Goal: Task Accomplishment & Management: Manage account settings

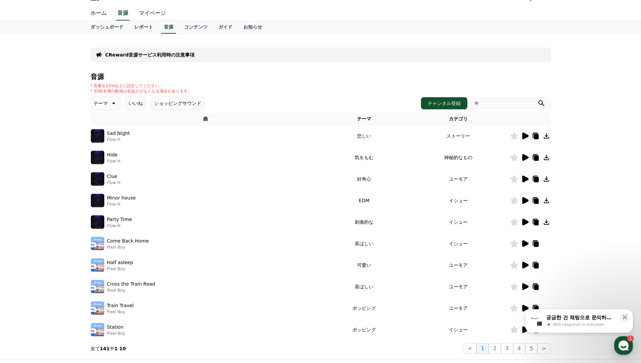
scroll to position [13, 0]
click at [538, 243] on icon at bounding box center [536, 243] width 5 height 5
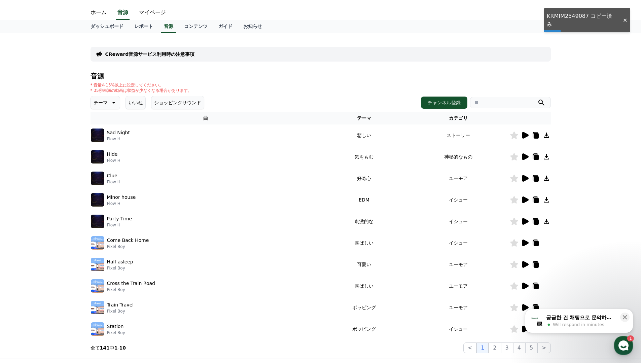
click at [529, 266] on div at bounding box center [530, 264] width 40 height 8
click at [524, 264] on icon at bounding box center [525, 264] width 6 height 7
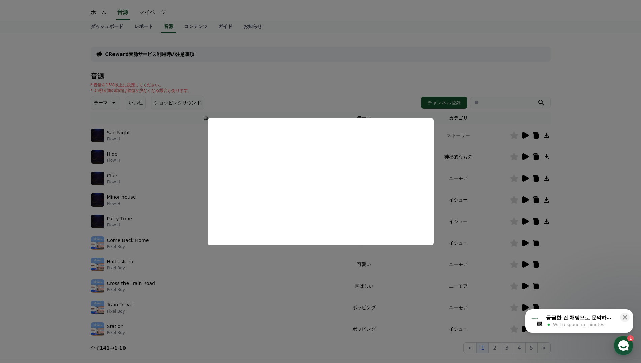
click at [302, 90] on button "close modal" at bounding box center [320, 181] width 641 height 363
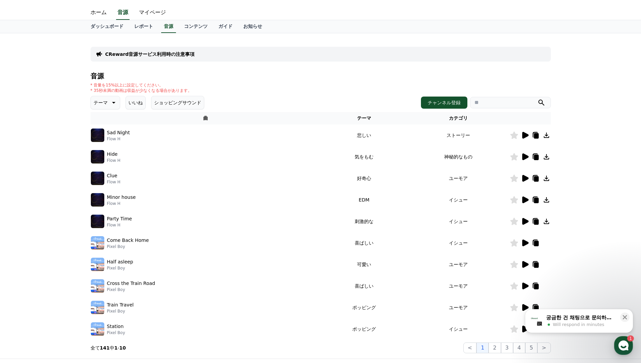
click at [537, 267] on icon at bounding box center [536, 264] width 5 height 5
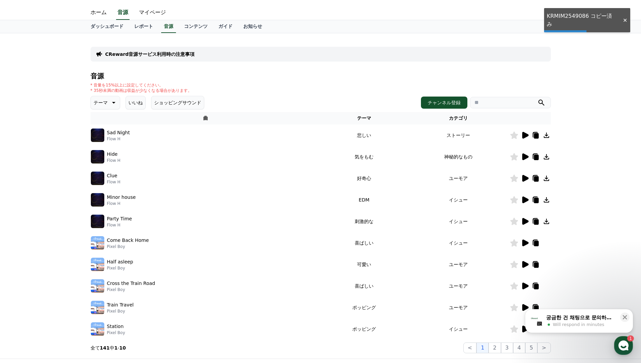
click at [433, 285] on td "ユーモア" at bounding box center [458, 286] width 103 height 22
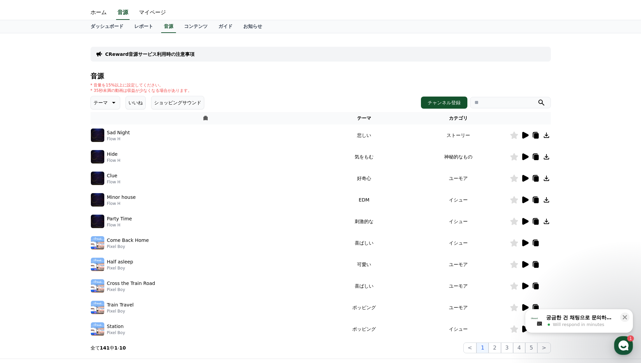
click at [537, 265] on icon at bounding box center [536, 264] width 5 height 5
click at [533, 265] on icon at bounding box center [536, 264] width 8 height 8
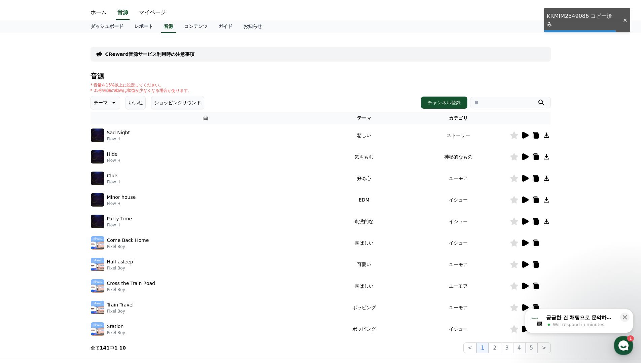
click at [533, 265] on icon at bounding box center [536, 264] width 8 height 8
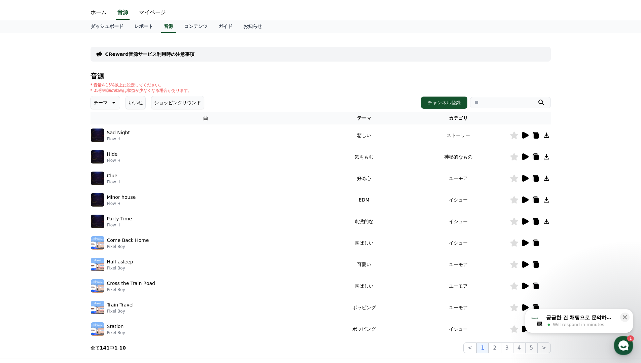
click at [535, 265] on icon at bounding box center [536, 264] width 5 height 5
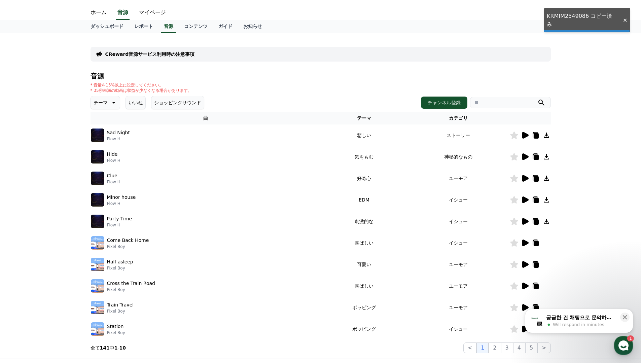
click at [535, 265] on icon at bounding box center [536, 264] width 5 height 5
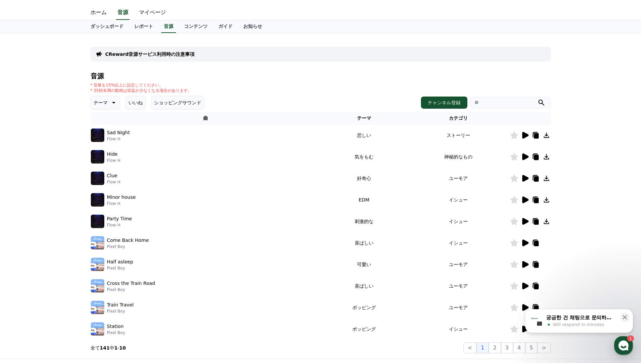
click at [534, 267] on icon at bounding box center [536, 264] width 5 height 5
click at [535, 262] on icon at bounding box center [536, 264] width 5 height 5
click at [536, 267] on icon at bounding box center [536, 264] width 5 height 5
click at [535, 246] on icon at bounding box center [536, 243] width 5 height 5
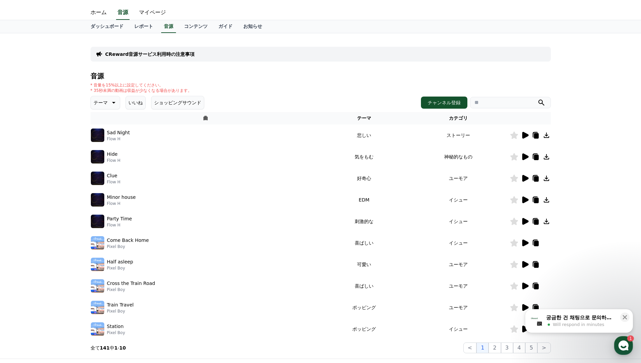
click at [537, 243] on icon at bounding box center [536, 243] width 5 height 5
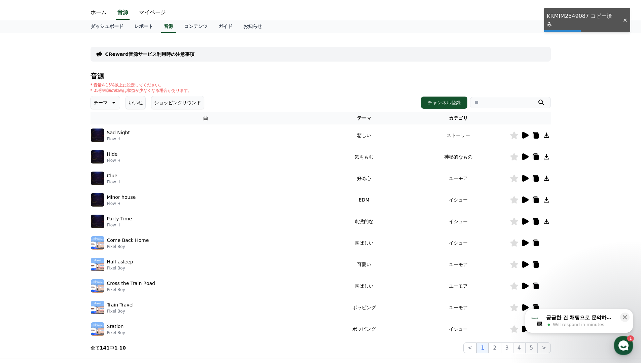
click at [537, 264] on icon at bounding box center [536, 264] width 5 height 5
